Goal: Task Accomplishment & Management: Manage account settings

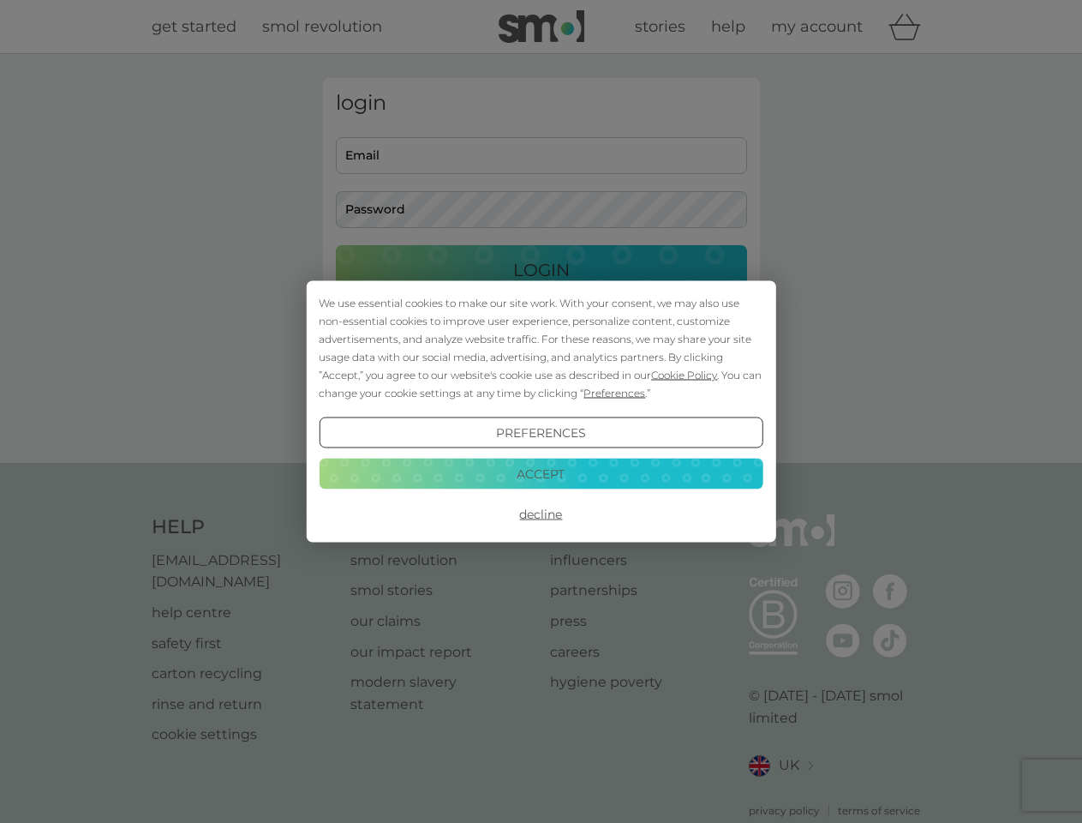
click at [685, 374] on span "Cookie Policy" at bounding box center [684, 374] width 66 height 13
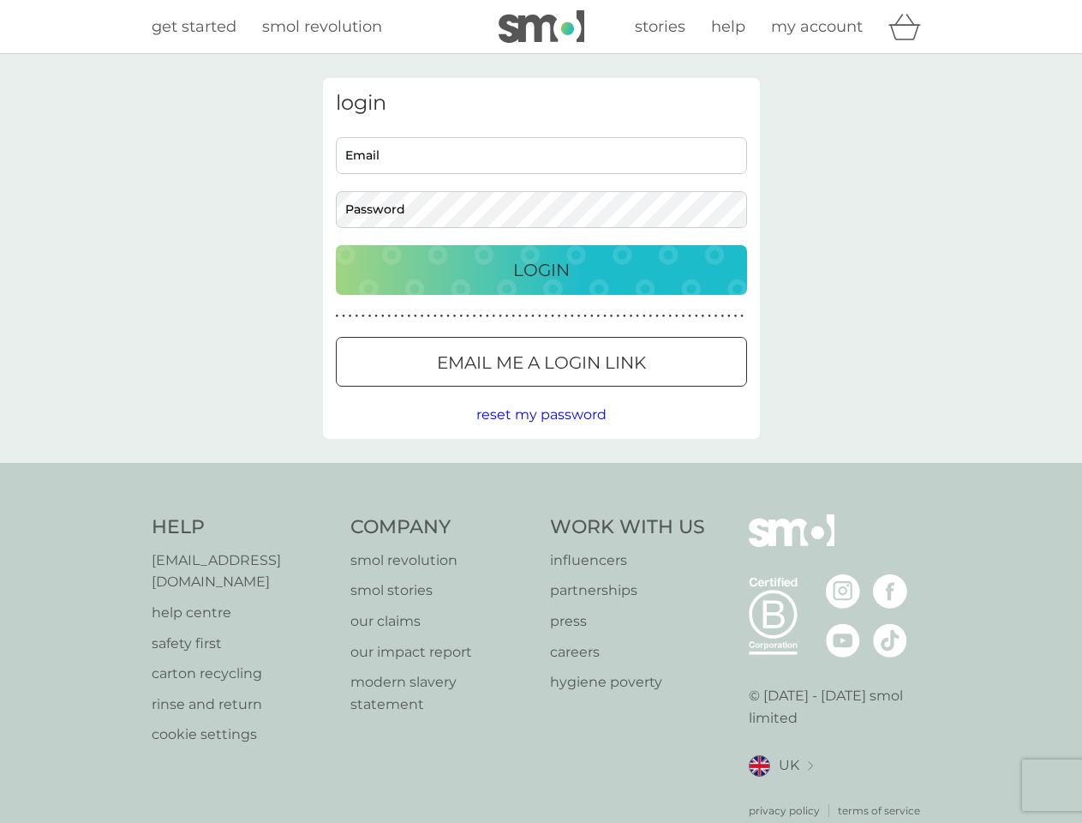
click at [613, 392] on div "login Email Password Login ● ● ● ● ● ● ● ● ● ● ● ● ● ● ● ● ● ● ● ● ● ● ● ● ● ● …" at bounding box center [541, 258] width 437 height 361
click at [541, 433] on div "login Email Password Login ● ● ● ● ● ● ● ● ● ● ● ● ● ● ● ● ● ● ● ● ● ● ● ● ● ● …" at bounding box center [541, 258] width 437 height 361
click at [541, 514] on div "Help [EMAIL_ADDRESS][DOMAIN_NAME] help centre safety first carton recycling rin…" at bounding box center [542, 666] width 780 height 304
click at [541, 473] on div "Help [EMAIL_ADDRESS][DOMAIN_NAME] help centre safety first carton recycling rin…" at bounding box center [541, 666] width 1082 height 407
